Goal: Task Accomplishment & Management: Manage account settings

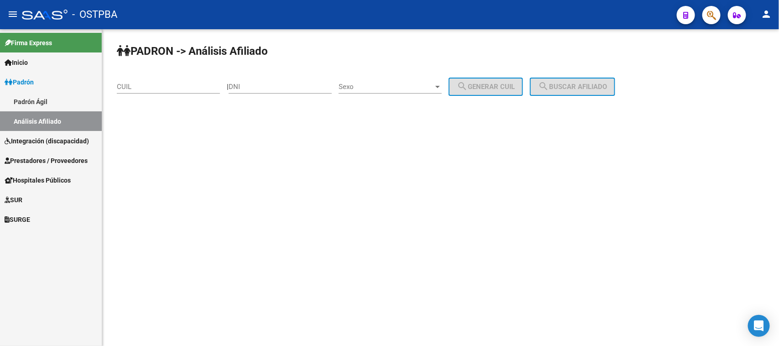
click at [34, 156] on span "Prestadores / Proveedores" at bounding box center [46, 161] width 83 height 10
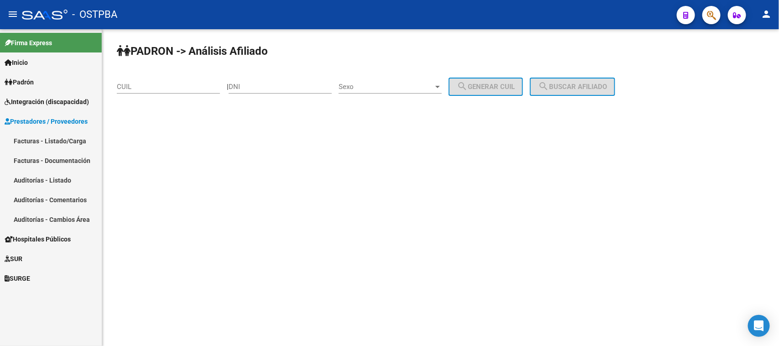
click at [37, 177] on link "Auditorías - Listado" at bounding box center [51, 180] width 102 height 20
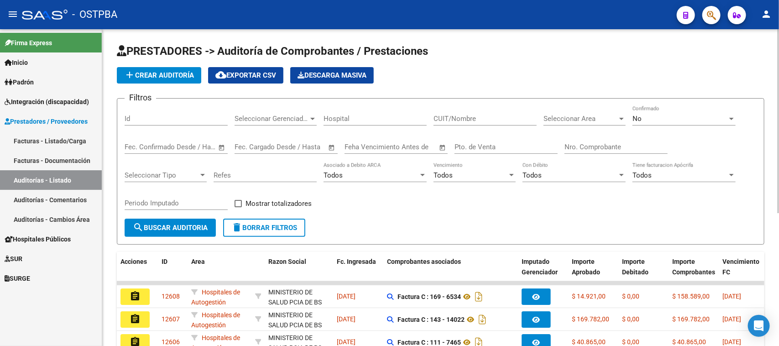
click at [144, 109] on div "Id" at bounding box center [176, 116] width 103 height 20
type input "12499"
click at [52, 142] on link "Facturas - Listado/Carga" at bounding box center [51, 141] width 102 height 20
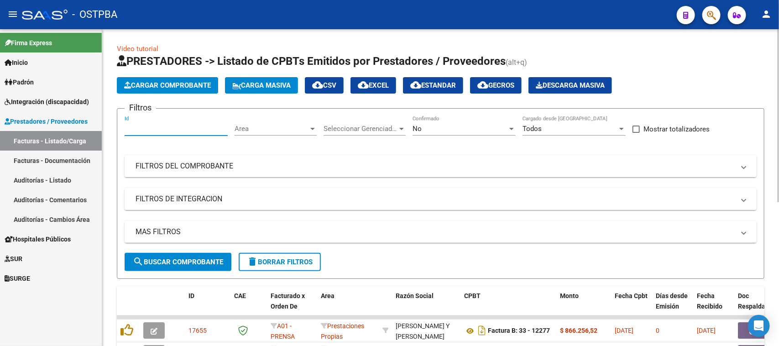
click at [138, 129] on input "Id" at bounding box center [176, 129] width 103 height 8
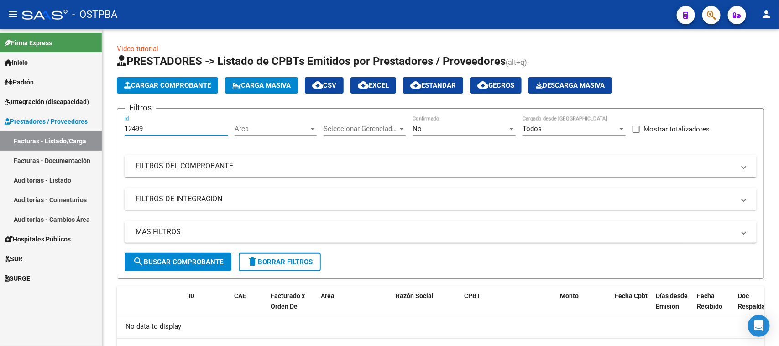
type input "12499"
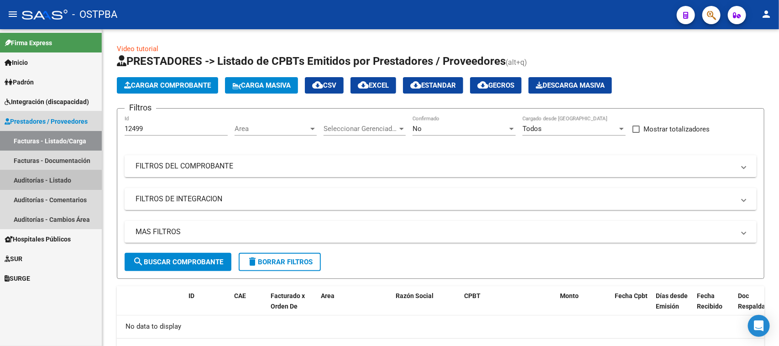
click at [40, 183] on link "Auditorías - Listado" at bounding box center [51, 180] width 102 height 20
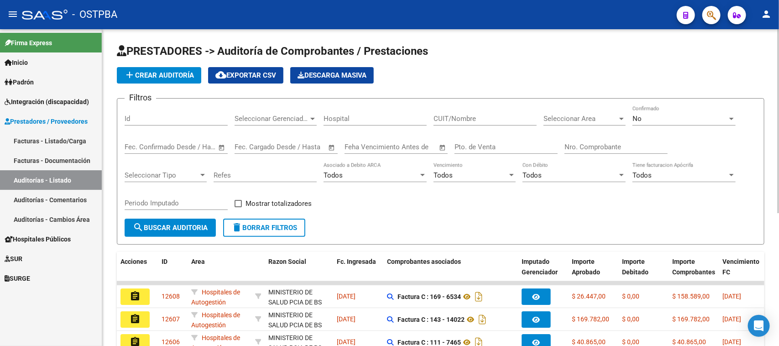
click at [151, 115] on input "Id" at bounding box center [176, 118] width 103 height 8
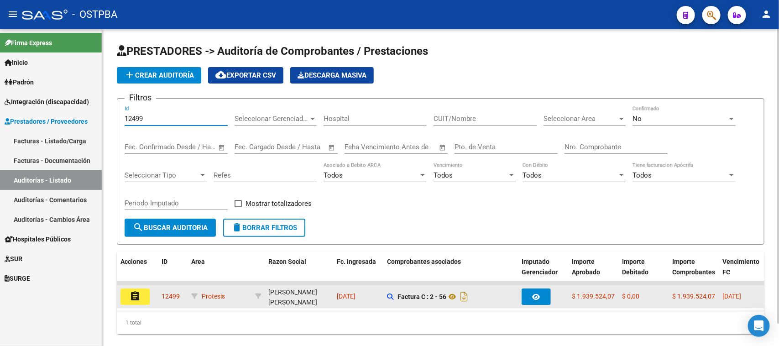
type input "12499"
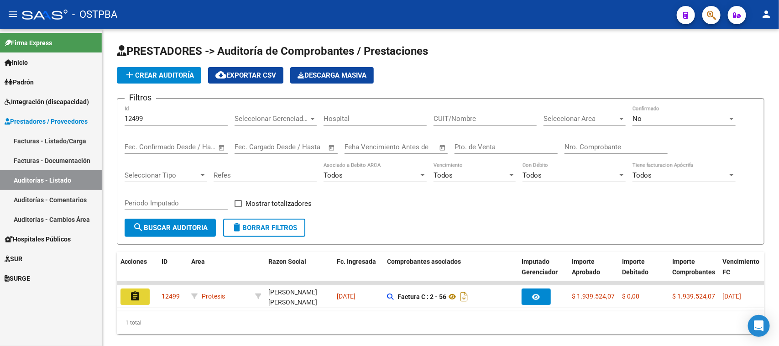
click at [135, 292] on mat-icon "assignment" at bounding box center [135, 296] width 11 height 11
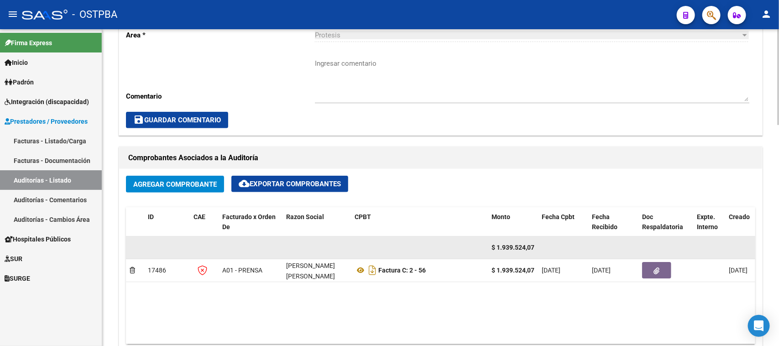
scroll to position [342, 0]
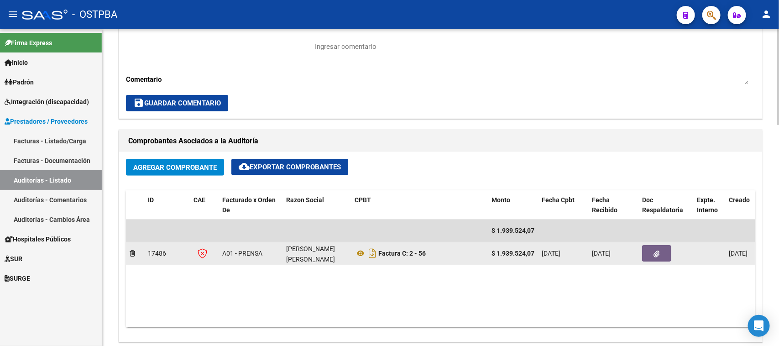
click at [657, 251] on icon "button" at bounding box center [657, 253] width 6 height 7
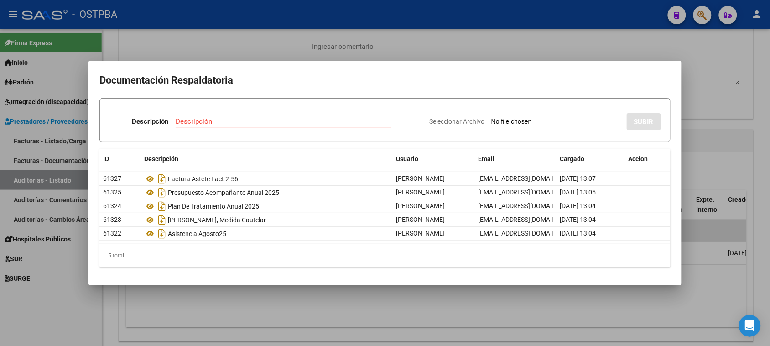
click at [508, 120] on input "Seleccionar Archivo" at bounding box center [551, 122] width 121 height 9
type input "C:\fakepath\AUDITORIA 12499.pdf"
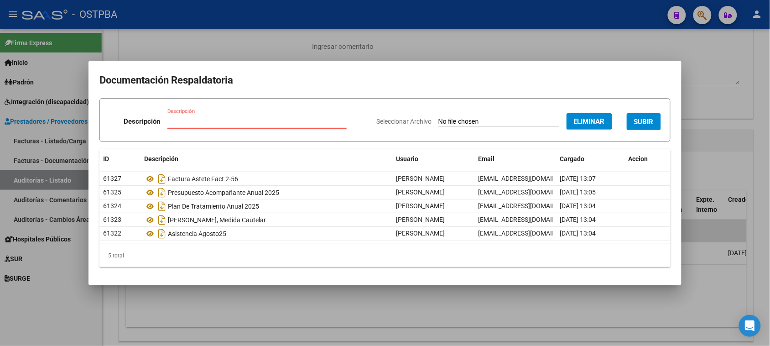
click at [214, 125] on input "Descripción" at bounding box center [256, 121] width 179 height 8
type input "AUDITORIA 12499"
click at [642, 117] on button "SUBIR" at bounding box center [644, 121] width 34 height 17
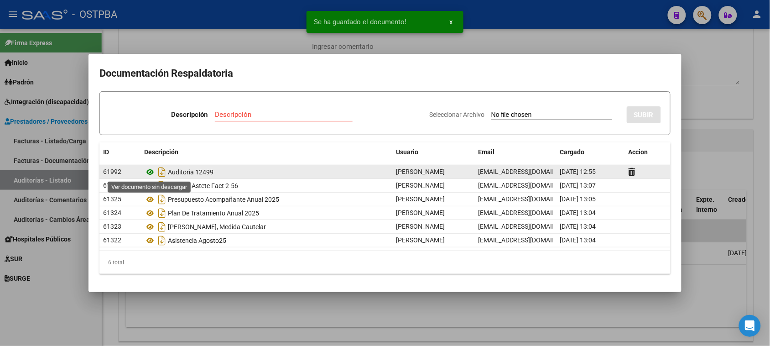
click at [151, 168] on icon at bounding box center [150, 172] width 12 height 11
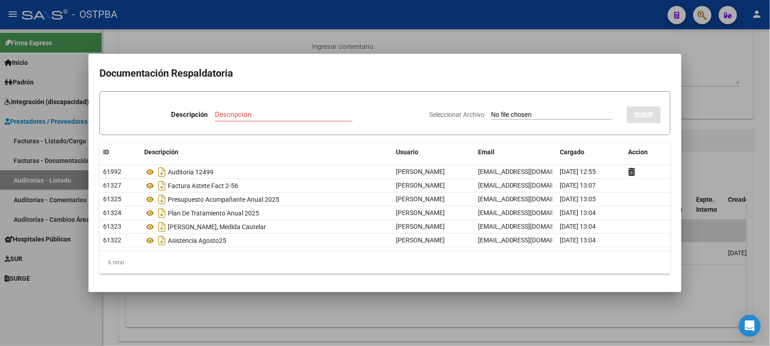
click at [691, 55] on div at bounding box center [385, 173] width 770 height 346
